Goal: Information Seeking & Learning: Learn about a topic

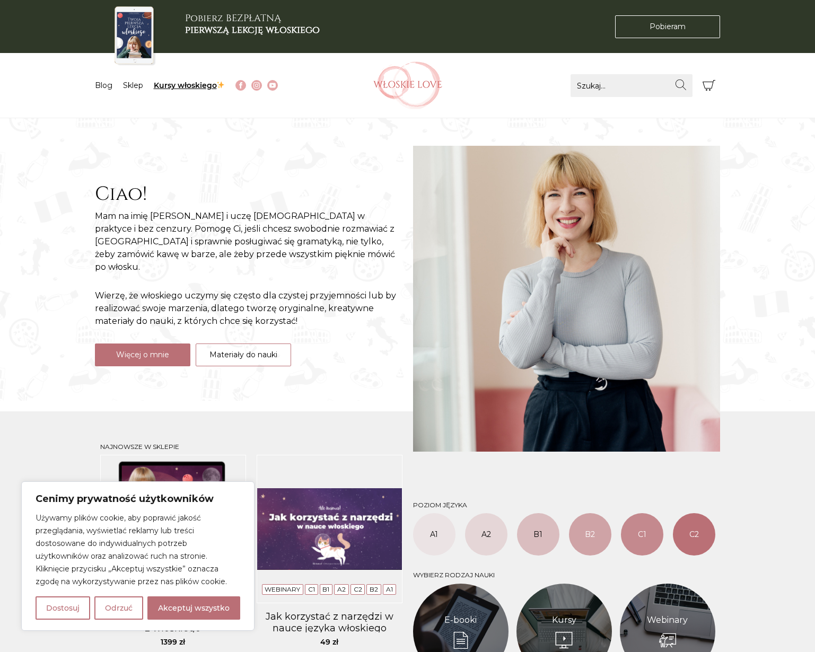
click at [176, 88] on link "Kursy włoskiego" at bounding box center [190, 86] width 72 height 10
click at [188, 88] on link "Kursy włoskiego" at bounding box center [190, 86] width 72 height 10
drag, startPoint x: 206, startPoint y: 607, endPoint x: 213, endPoint y: 602, distance: 8.7
click at [206, 607] on button "Akceptuj wszystko" at bounding box center [193, 608] width 93 height 23
checkbox input "true"
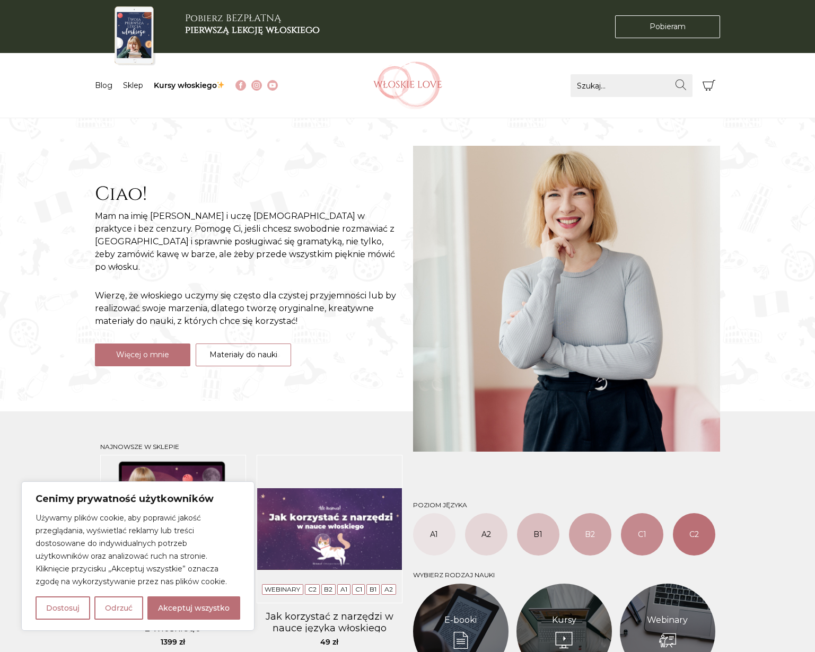
checkbox input "true"
